Goal: Transaction & Acquisition: Purchase product/service

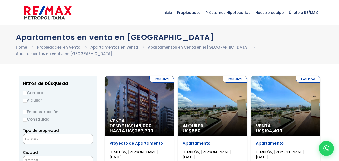
select select
click at [25, 91] on input "Comprar" at bounding box center [25, 93] width 4 height 4
radio input "true"
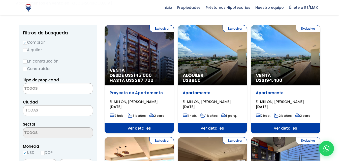
click at [53, 85] on textarea "Search" at bounding box center [47, 89] width 49 height 11
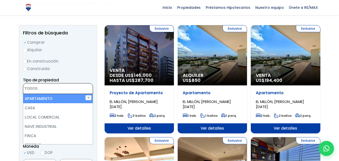
click at [49, 94] on li "APARTAMENTO" at bounding box center [58, 98] width 70 height 9
select select "apartment"
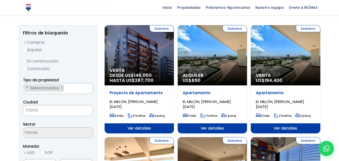
click at [42, 107] on span "TODAS" at bounding box center [58, 110] width 70 height 7
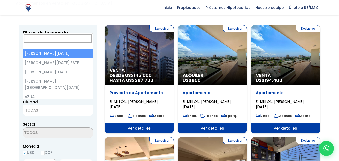
select select "1"
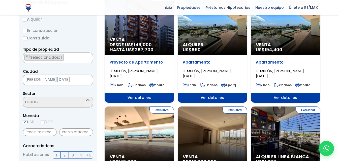
scroll to position [101, 0]
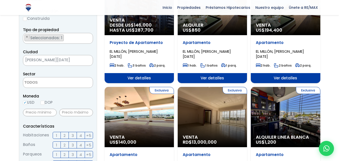
click at [63, 78] on textarea "Search" at bounding box center [47, 83] width 49 height 11
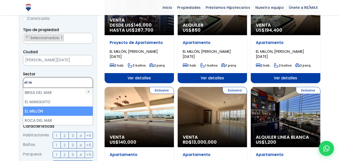
type textarea "el m"
click at [38, 107] on li "EL MILLÓN" at bounding box center [58, 111] width 70 height 9
select select "113"
click at [37, 107] on li "EL MILLÓN" at bounding box center [58, 111] width 70 height 9
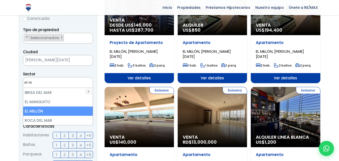
click at [35, 107] on li "EL MILLÓN" at bounding box center [58, 111] width 70 height 9
select select "113"
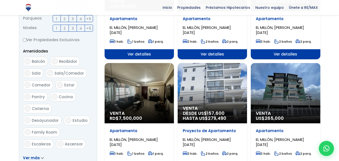
scroll to position [302, 0]
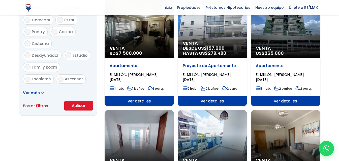
click at [74, 101] on button "Aplicar" at bounding box center [78, 106] width 29 height 10
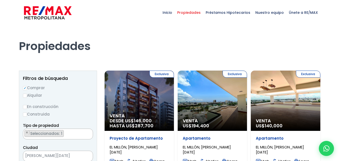
select select "113"
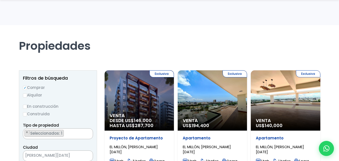
scroll to position [101, 0]
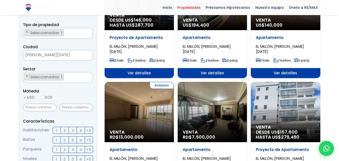
click at [63, 130] on span "2" at bounding box center [64, 131] width 2 height 6
click at [0, 0] on input "2" at bounding box center [0, 0] width 0 height 0
click at [79, 116] on form "Comprar Alquilar En construcción Construida Tipo de propiedad APARTAMENTO CASA …" at bounding box center [58, 145] width 70 height 323
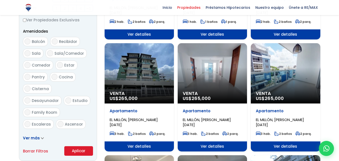
scroll to position [302, 0]
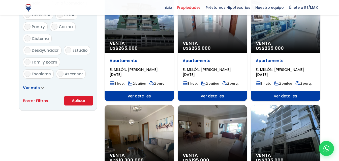
click at [41, 87] on span at bounding box center [42, 87] width 3 height 5
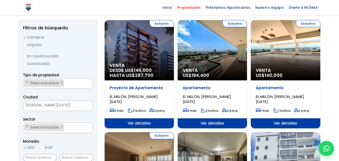
scroll to position [151, 0]
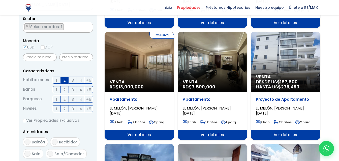
drag, startPoint x: 281, startPoint y: 58, endPoint x: 332, endPoint y: 52, distance: 52.2
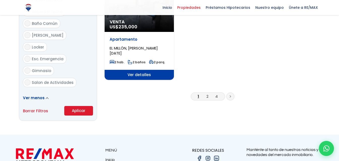
scroll to position [705, 0]
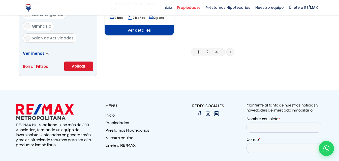
click at [205, 53] on li "2" at bounding box center [207, 52] width 8 height 6
click at [207, 53] on link "2" at bounding box center [207, 51] width 2 height 5
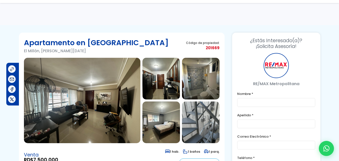
scroll to position [101, 0]
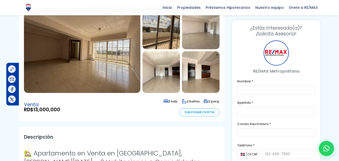
scroll to position [101, 0]
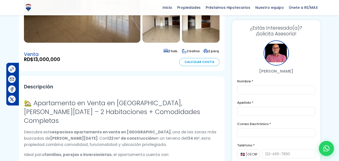
click at [114, 89] on h2 "Descripción" at bounding box center [121, 86] width 195 height 11
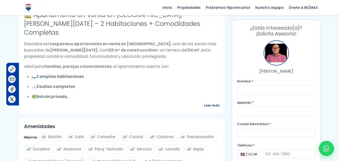
scroll to position [201, 0]
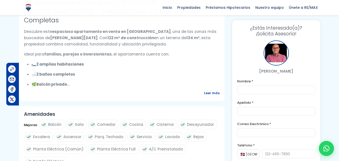
click at [223, 91] on div "Descripción 🏡 Apartamento en Venta en El Millón, Santo Domingo – 2 Habitaciones…" at bounding box center [121, 39] width 205 height 126
click at [218, 93] on span "Leer más" at bounding box center [211, 93] width 15 height 6
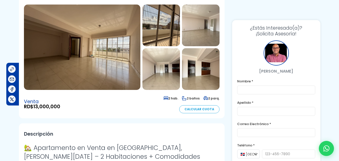
scroll to position [0, 0]
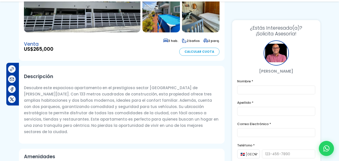
scroll to position [151, 0]
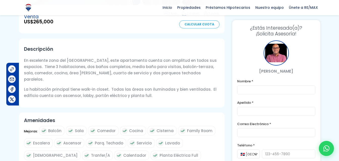
scroll to position [101, 0]
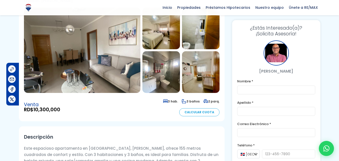
scroll to position [101, 0]
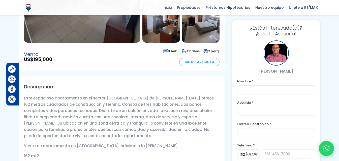
scroll to position [151, 0]
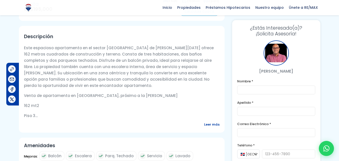
click at [208, 125] on span "Leer más" at bounding box center [211, 125] width 15 height 6
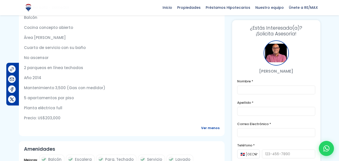
scroll to position [302, 0]
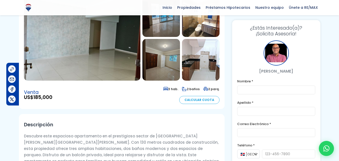
scroll to position [50, 0]
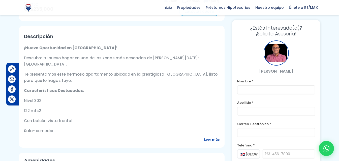
scroll to position [201, 0]
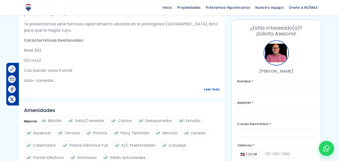
click at [209, 93] on span "Leer más" at bounding box center [211, 89] width 15 height 6
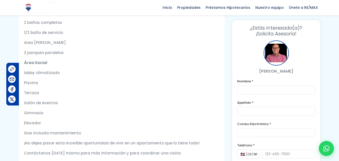
scroll to position [302, 0]
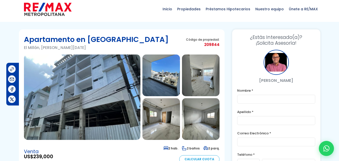
scroll to position [101, 0]
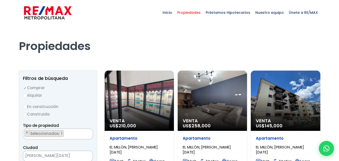
select select "113"
click at [24, 114] on input "Construida" at bounding box center [25, 115] width 4 height 4
radio input "true"
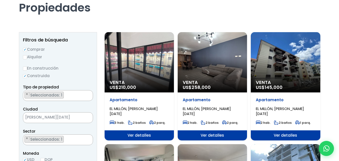
scroll to position [50, 0]
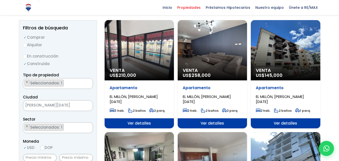
drag, startPoint x: 147, startPoint y: 60, endPoint x: 326, endPoint y: 57, distance: 179.8
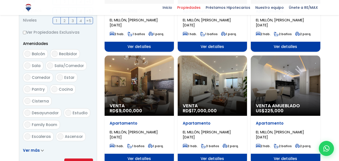
scroll to position [252, 0]
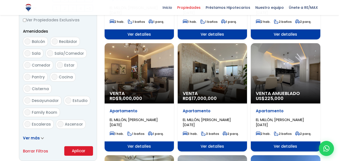
click at [67, 122] on span "Ascensor" at bounding box center [74, 124] width 18 height 5
click at [63, 121] on input "Ascensor" at bounding box center [60, 124] width 6 height 6
checkbox input "true"
click at [77, 150] on button "Aplicar" at bounding box center [78, 152] width 29 height 10
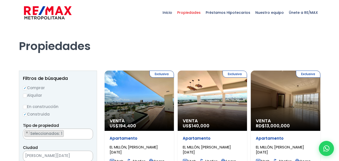
select select "113"
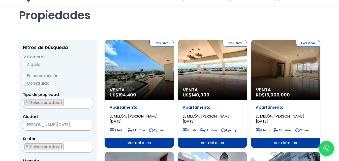
scroll to position [50, 0]
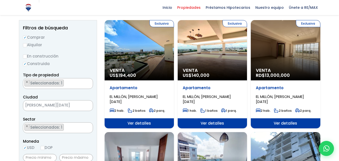
drag, startPoint x: 201, startPoint y: 53, endPoint x: 326, endPoint y: 63, distance: 124.8
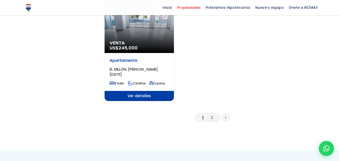
scroll to position [655, 0]
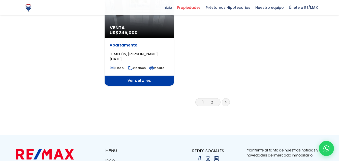
click at [212, 103] on link "2" at bounding box center [212, 102] width 2 height 5
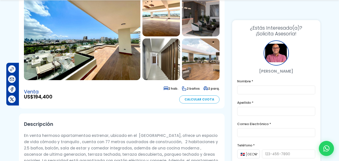
scroll to position [101, 0]
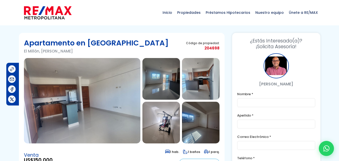
click at [171, 82] on img at bounding box center [161, 79] width 38 height 42
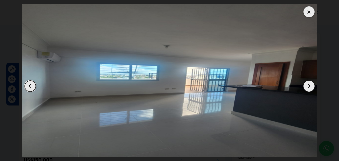
click at [312, 12] on div at bounding box center [308, 11] width 11 height 11
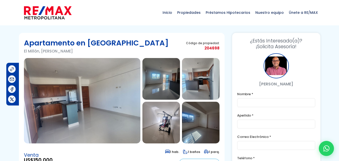
click at [199, 78] on img at bounding box center [201, 79] width 38 height 42
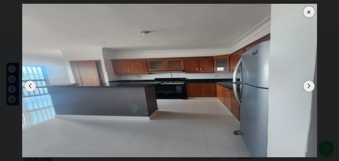
click at [303, 13] on div at bounding box center [308, 11] width 11 height 11
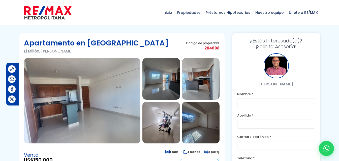
click at [157, 79] on img at bounding box center [161, 79] width 38 height 42
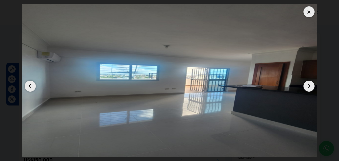
click at [313, 9] on div at bounding box center [308, 11] width 11 height 11
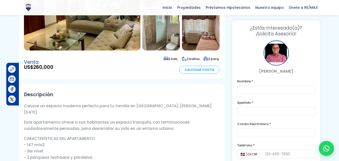
scroll to position [151, 0]
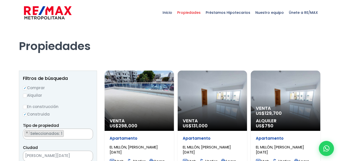
scroll to position [353, 0]
select select "113"
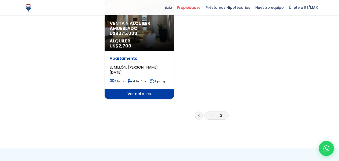
scroll to position [453, 0]
